Goal: Task Accomplishment & Management: Complete application form

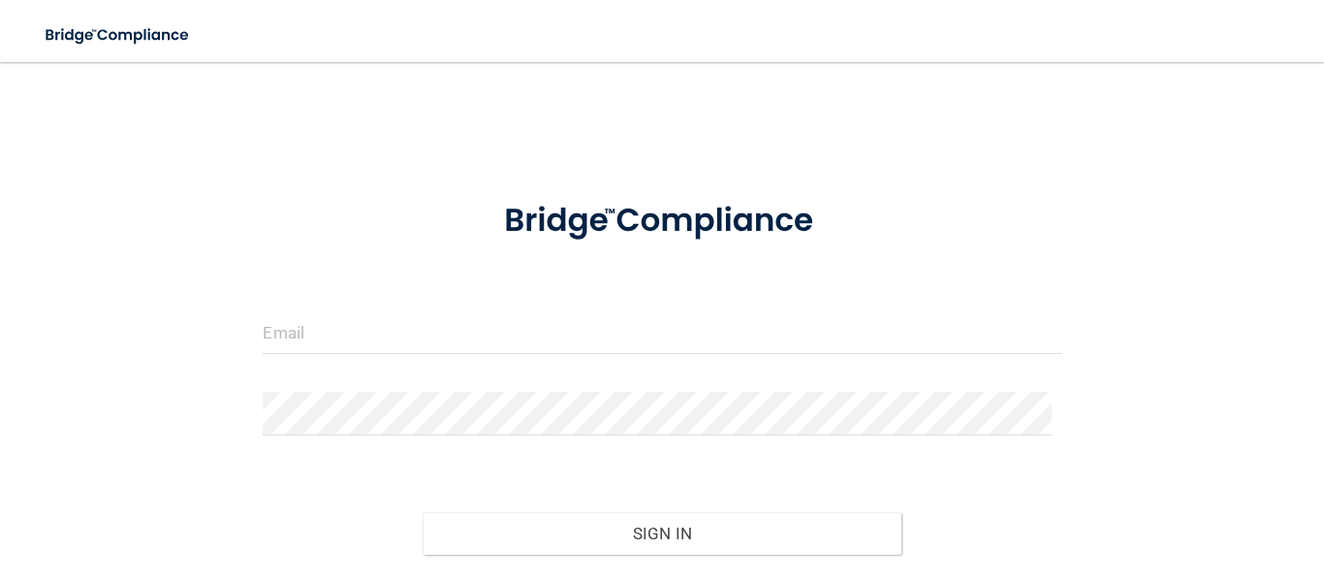
click at [462, 352] on div at bounding box center [661, 339] width 827 height 58
click at [447, 324] on input "email" at bounding box center [662, 332] width 798 height 44
click at [0, 580] on com-1password-button at bounding box center [0, 581] width 0 height 0
type input "[EMAIL_ADDRESS][DOMAIN_NAME]"
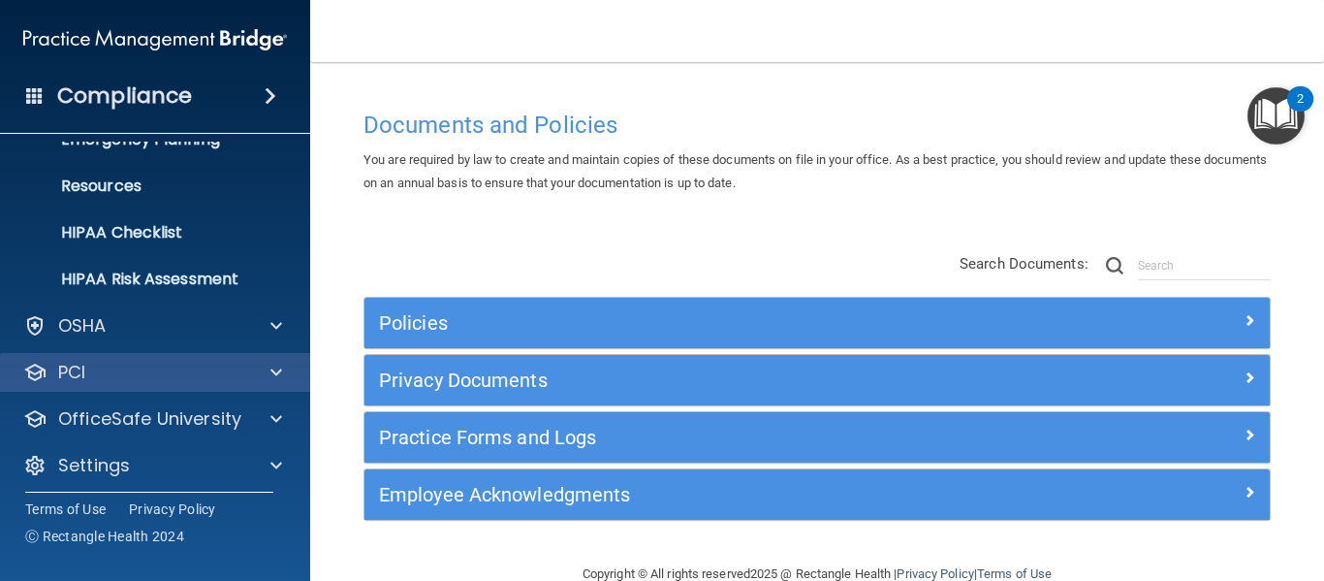
scroll to position [224, 0]
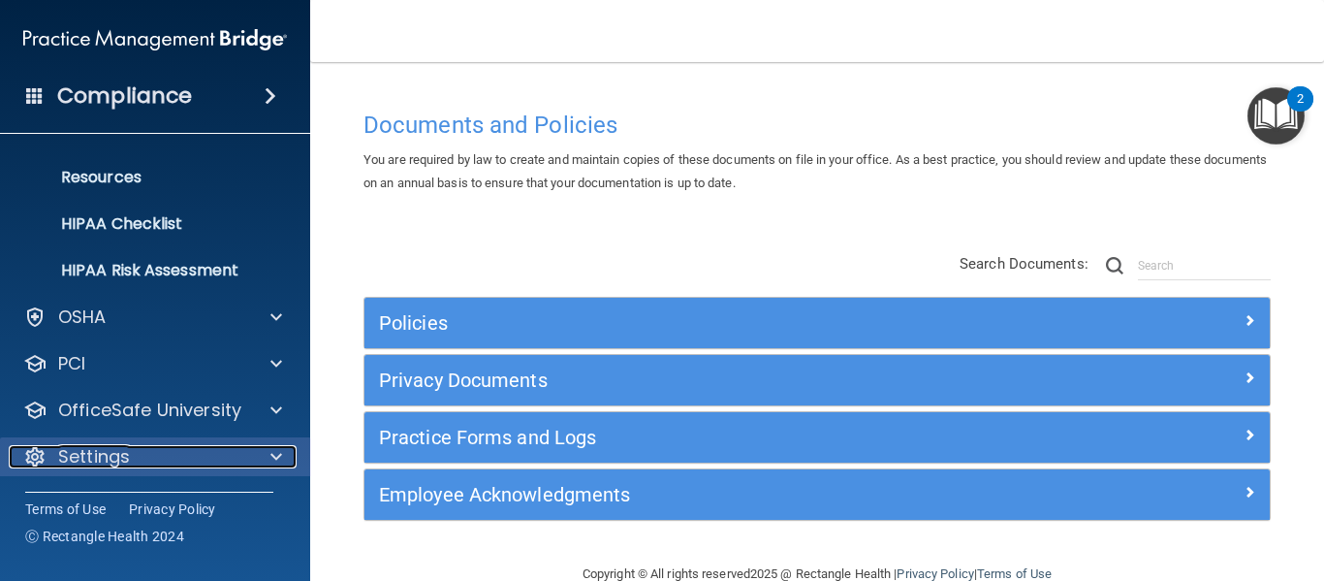
click at [131, 450] on div "Settings" at bounding box center [129, 456] width 240 height 23
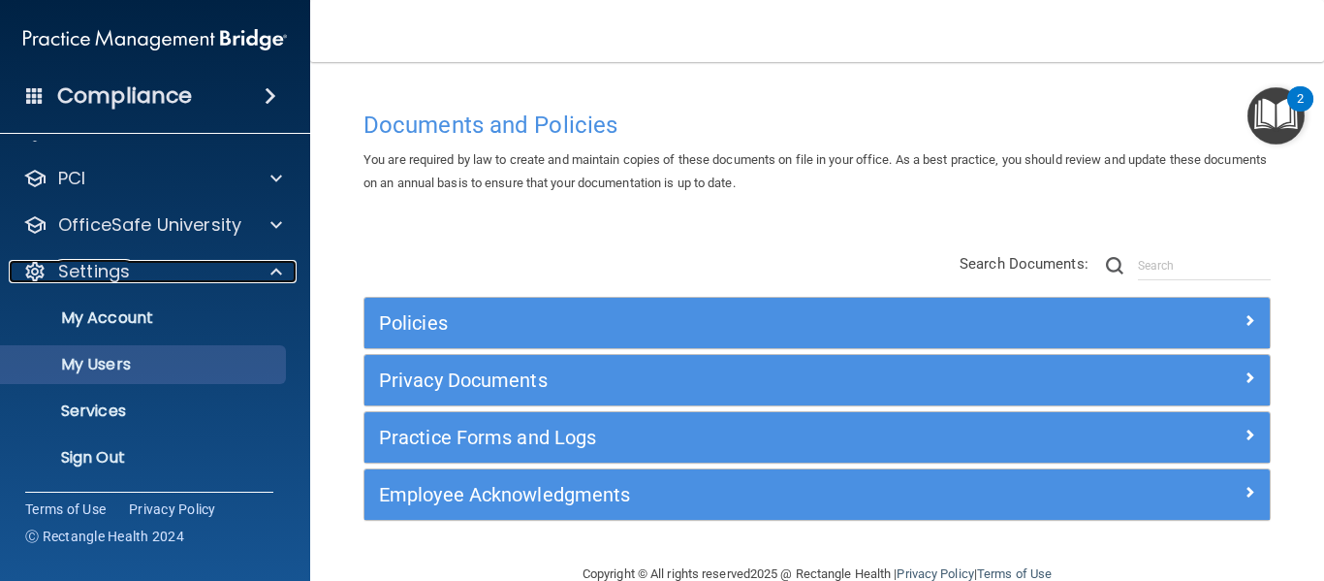
scroll to position [409, 0]
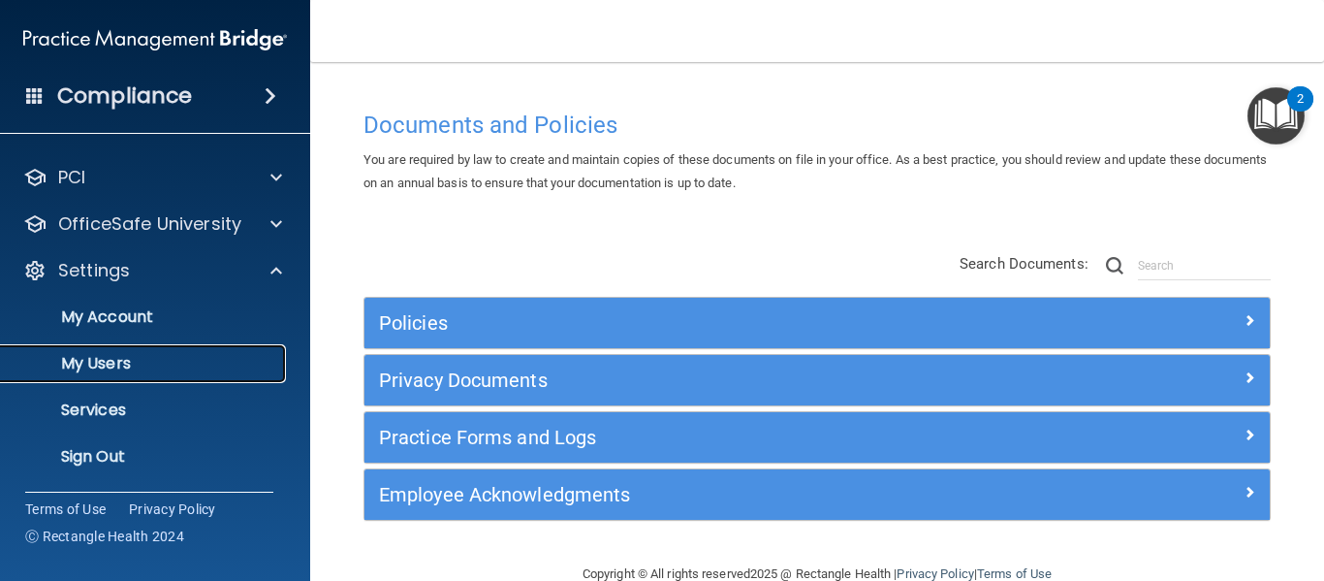
click at [160, 349] on link "My Users" at bounding box center [133, 363] width 305 height 39
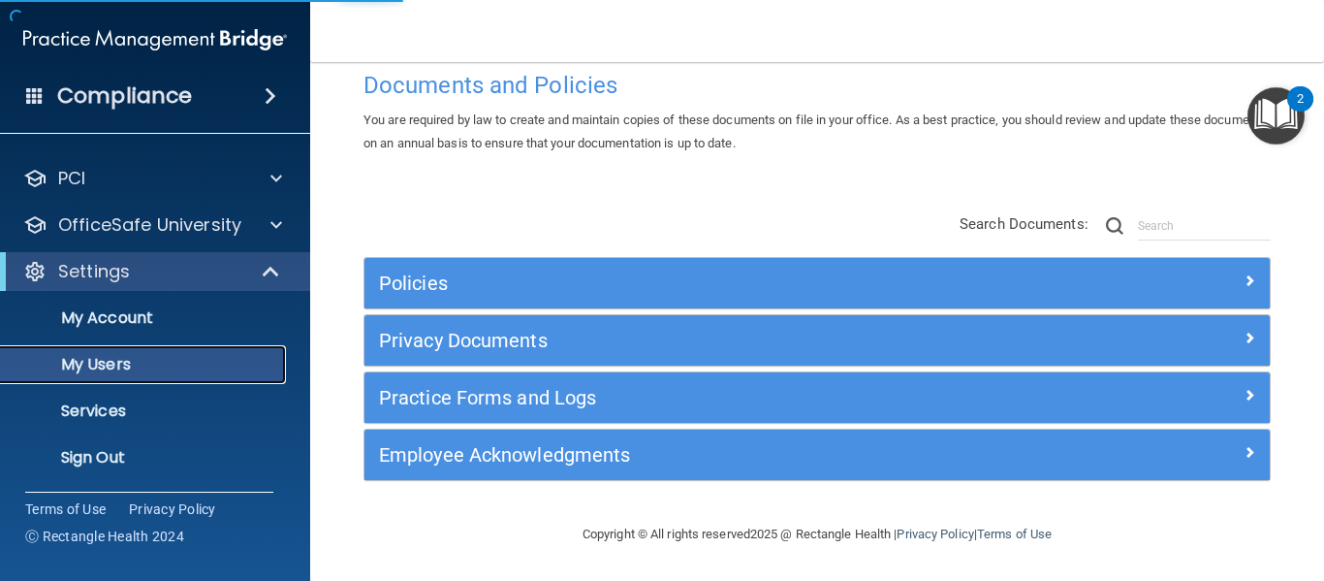
scroll to position [84, 0]
select select "20"
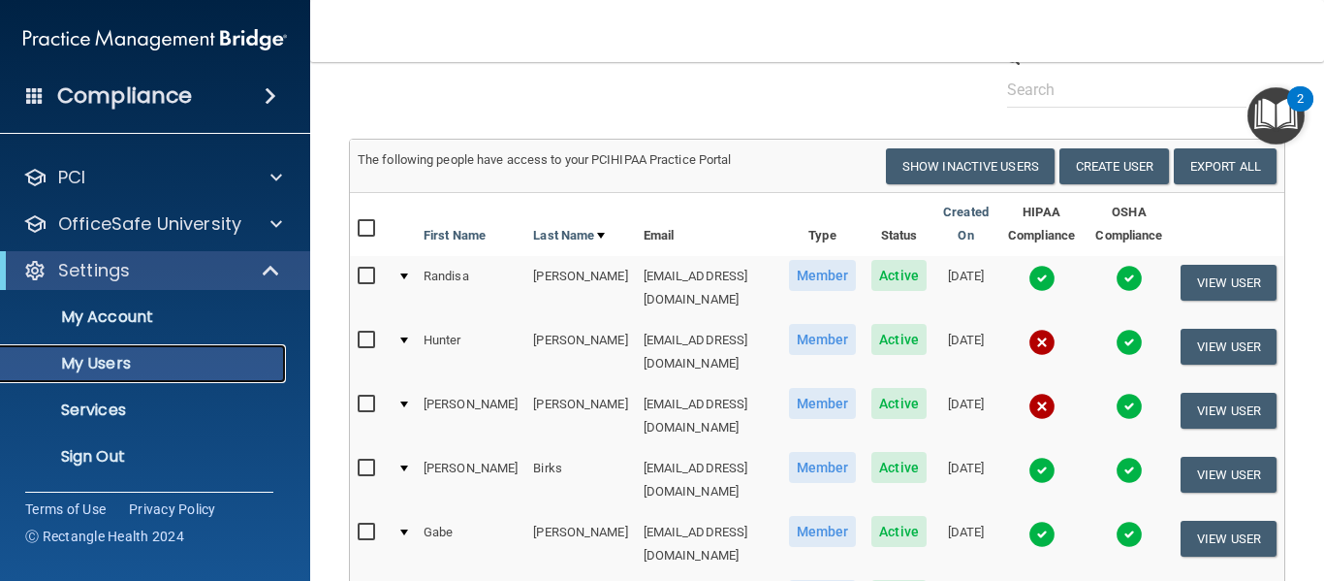
scroll to position [31, 0]
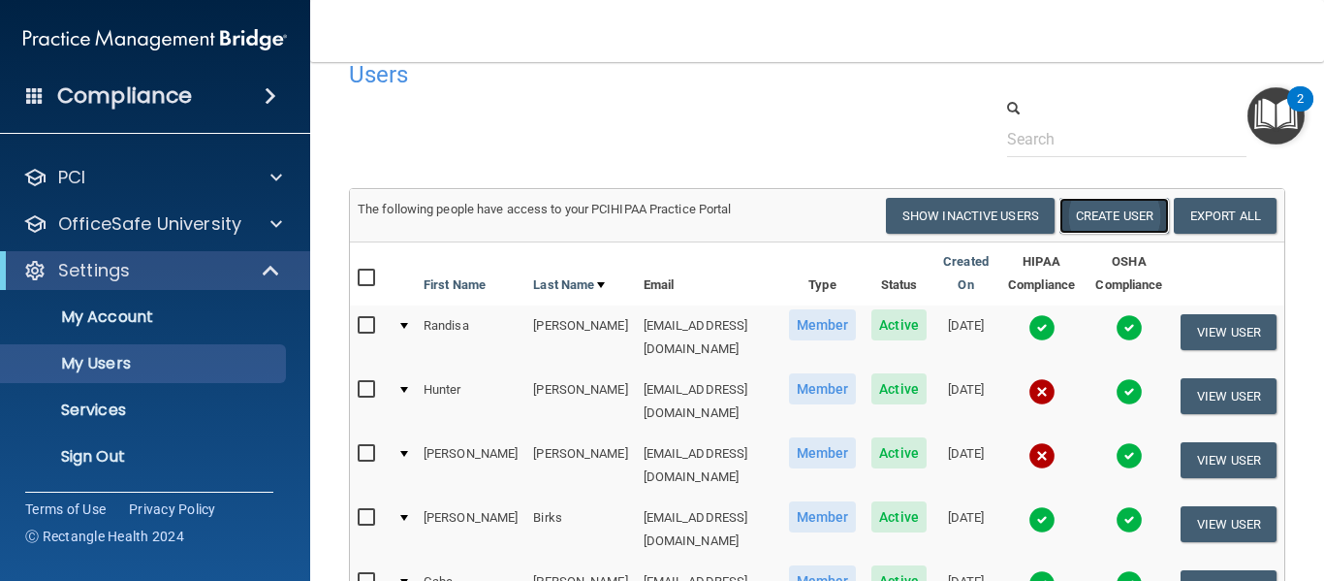
click at [1150, 217] on button "Create User" at bounding box center [1114, 216] width 110 height 36
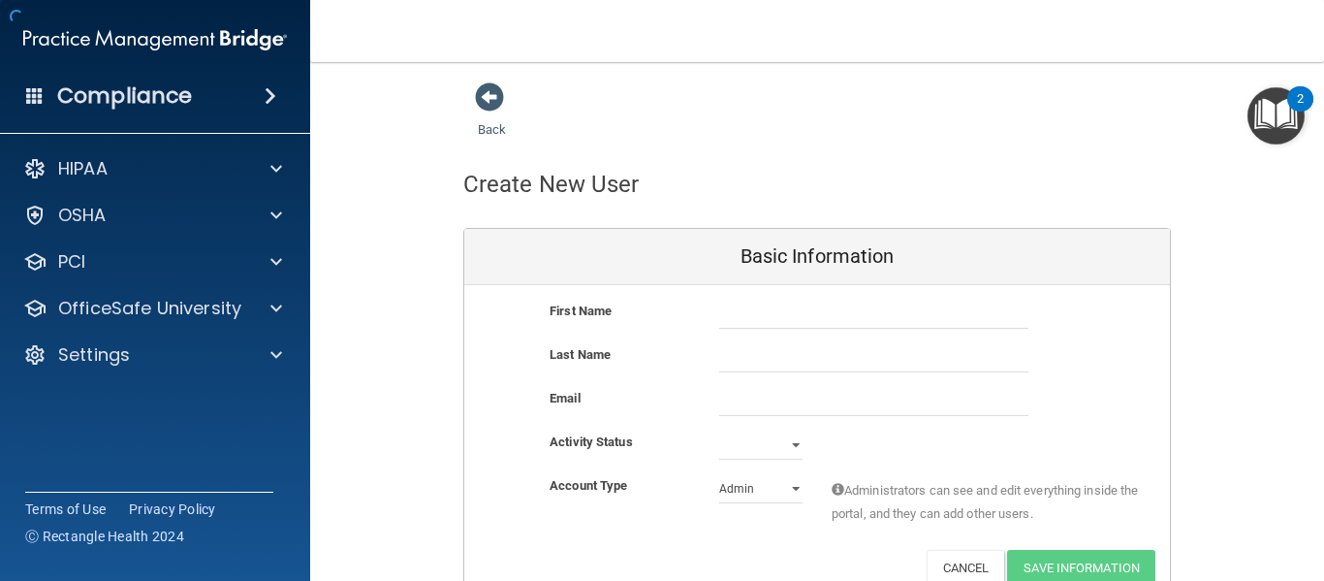
click at [841, 298] on div "First Name Last Name Email Activity Status Active Inactive Account Type Practic…" at bounding box center [817, 442] width 706 height 315
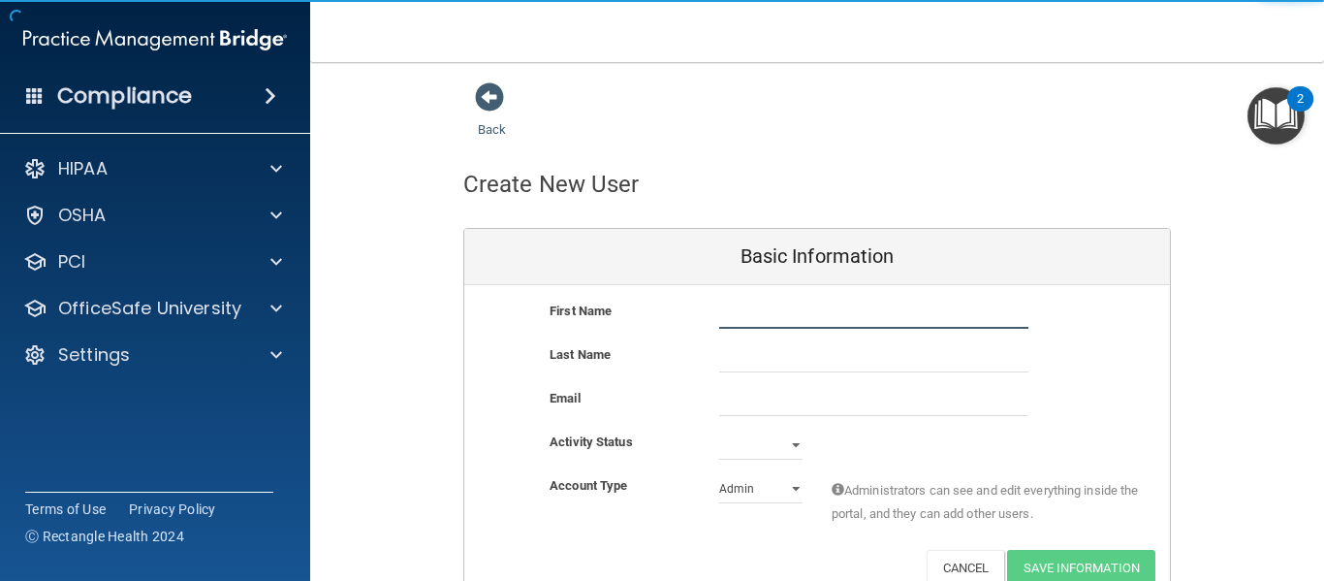
click at [832, 318] on input "text" at bounding box center [873, 313] width 309 height 29
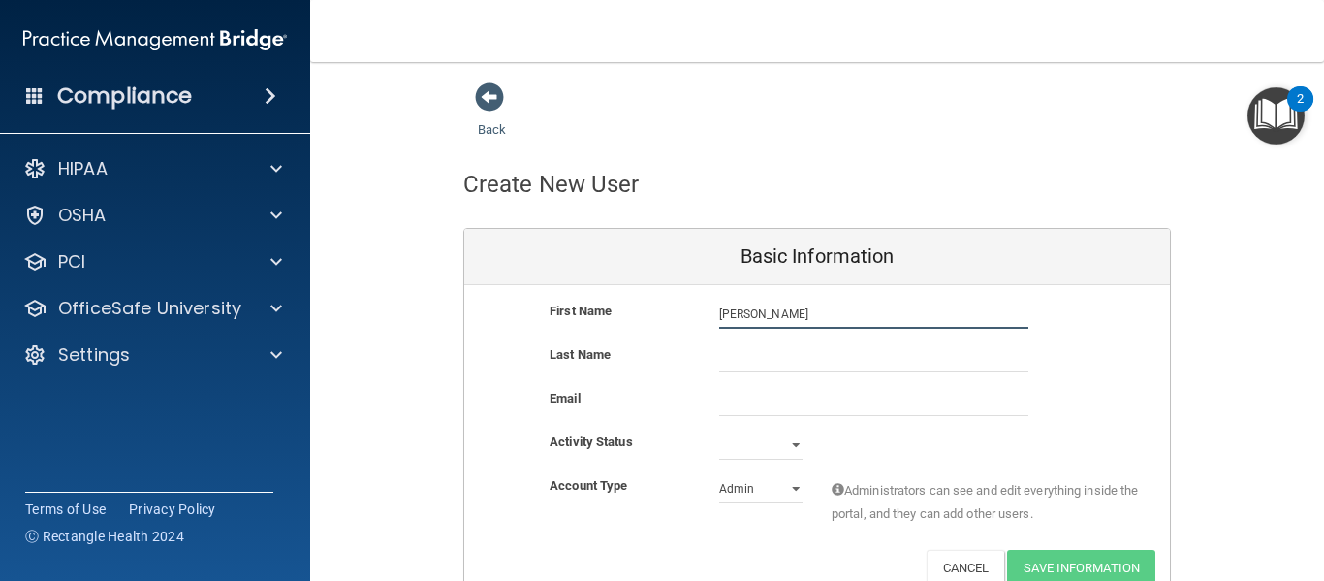
type input "[PERSON_NAME]"
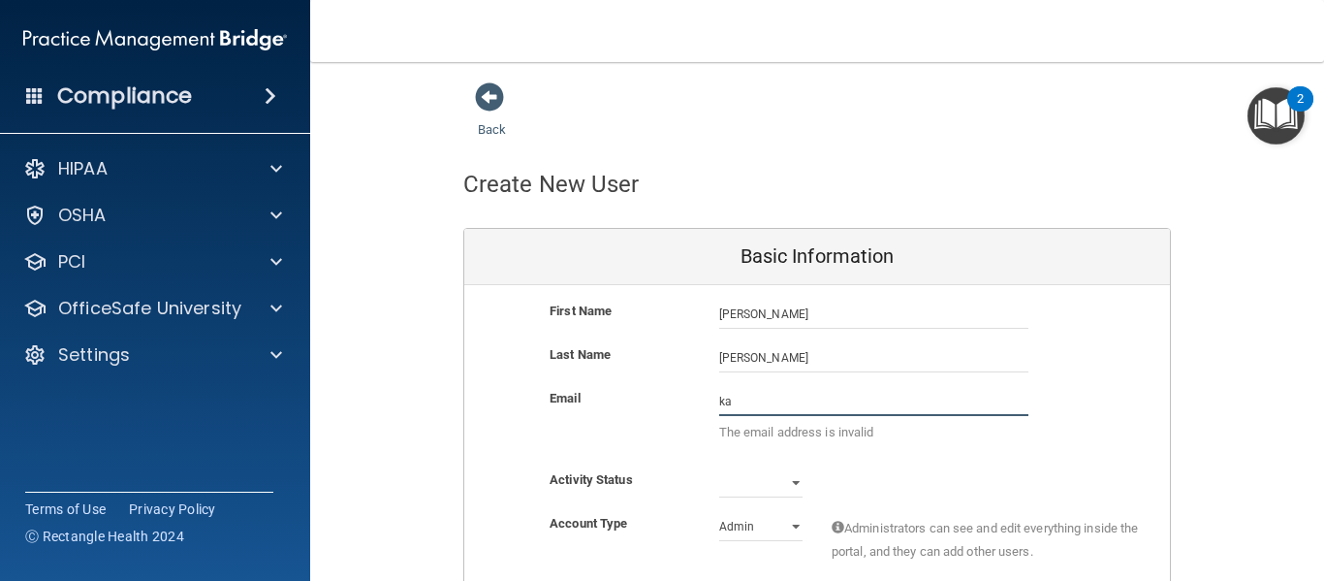
type input "k"
type input "e"
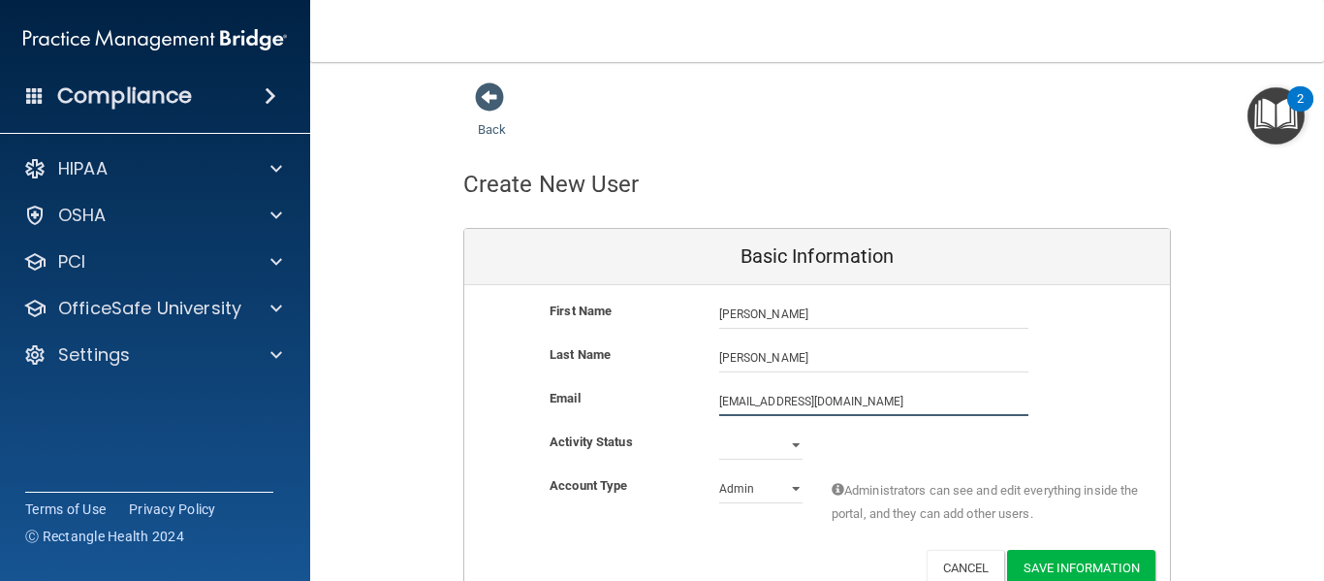
type input "[EMAIL_ADDRESS][DOMAIN_NAME]"
click at [842, 312] on input "[PERSON_NAME]" at bounding box center [873, 313] width 309 height 29
click at [753, 449] on select "Active Inactive" at bounding box center [760, 444] width 83 height 29
select select "active"
click at [719, 430] on select "Active Inactive" at bounding box center [760, 444] width 83 height 29
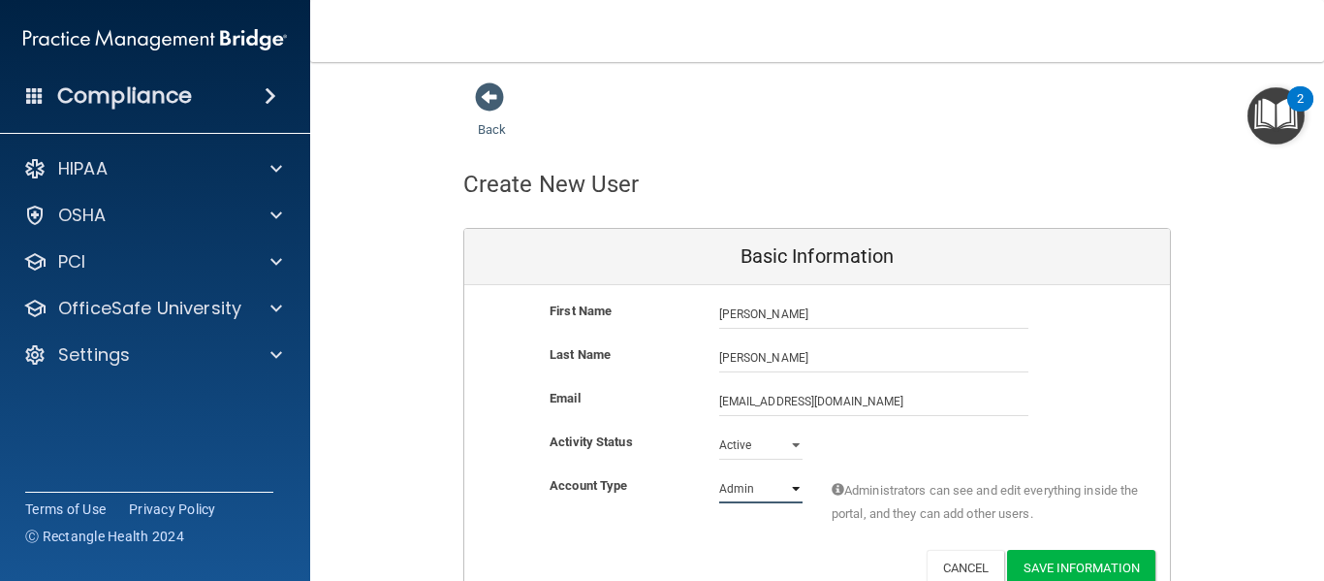
click at [748, 477] on select "Admin Member" at bounding box center [760, 488] width 83 height 29
click at [937, 441] on div "Activity Status Active Active Inactive" at bounding box center [817, 444] width 706 height 29
click at [754, 493] on select "Admin Member" at bounding box center [760, 488] width 83 height 29
select select "practice_member"
click at [719, 474] on select "Admin Member" at bounding box center [760, 488] width 83 height 29
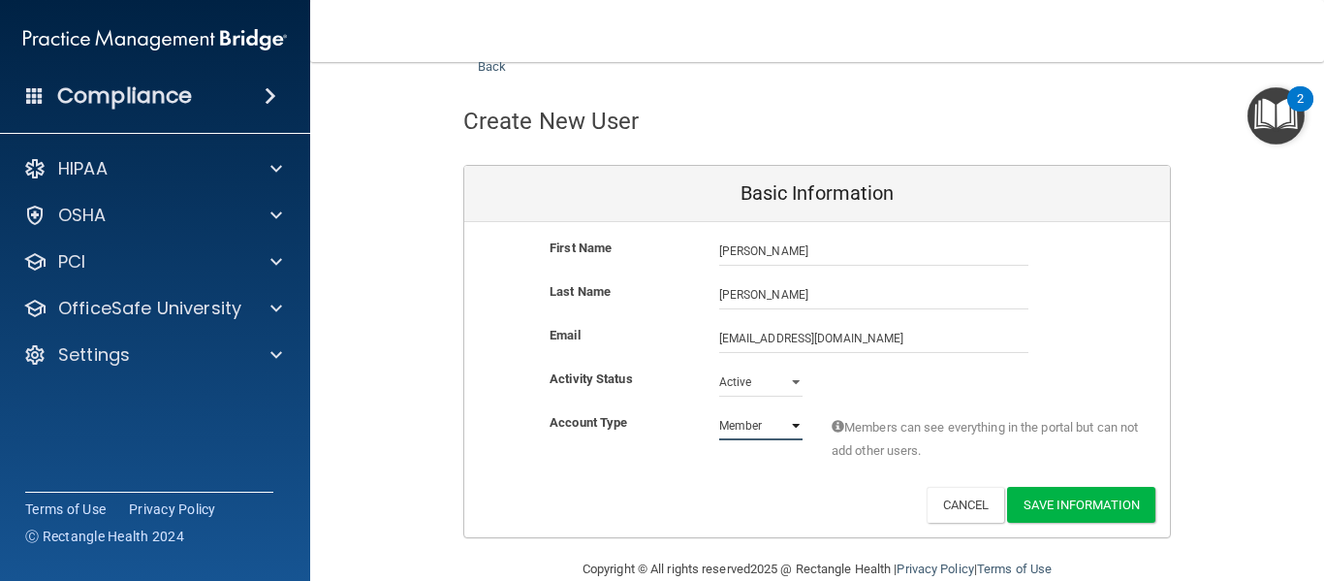
scroll to position [98, 0]
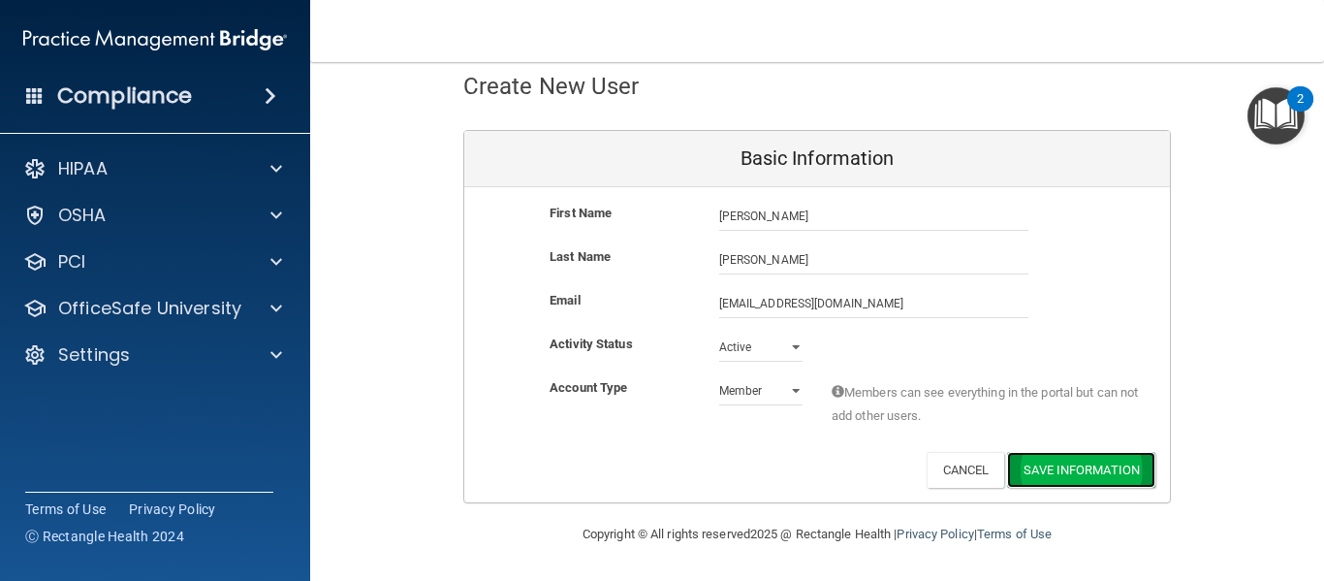
click at [1083, 465] on button "Save Information" at bounding box center [1081, 470] width 148 height 36
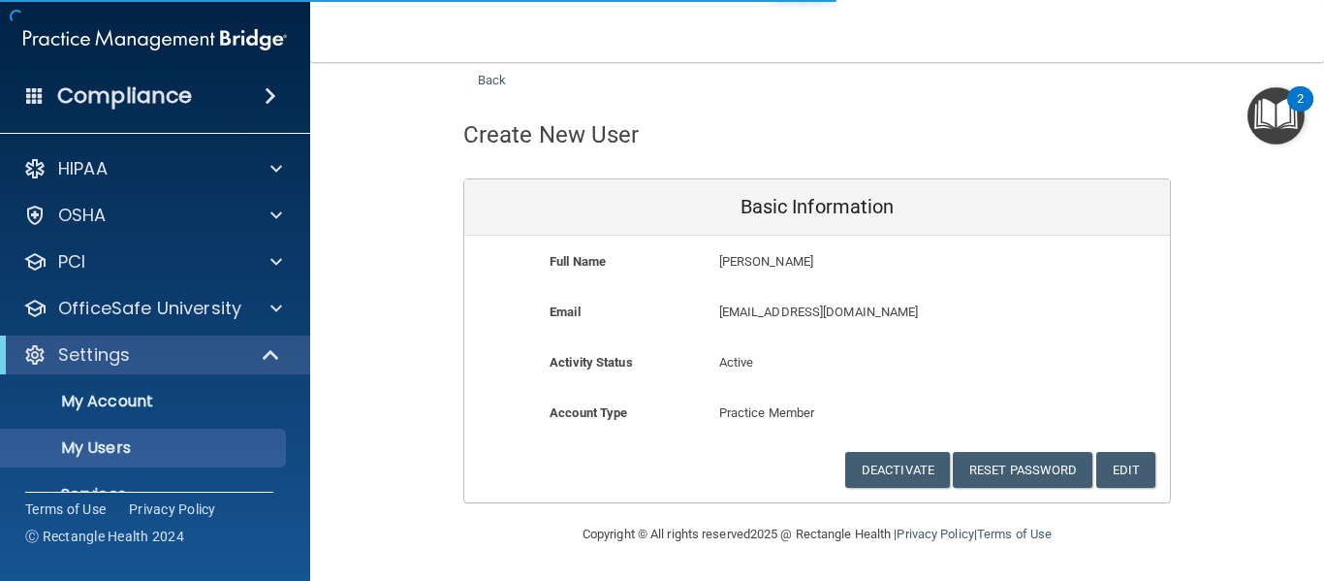
scroll to position [1031, 0]
select select "20"
